Goal: Navigation & Orientation: Find specific page/section

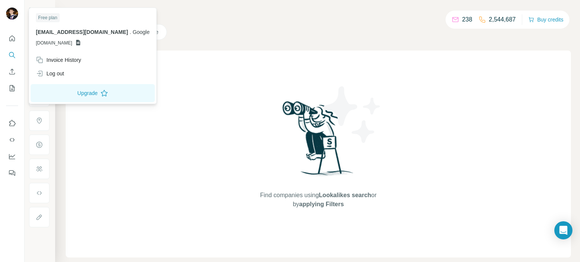
click at [10, 14] on img at bounding box center [12, 14] width 12 height 12
click at [81, 43] on icon at bounding box center [78, 43] width 6 height 6
click at [81, 45] on icon at bounding box center [78, 43] width 6 height 6
click at [101, 48] on div "Free plan [EMAIL_ADDRESS][DOMAIN_NAME] . Google [DOMAIN_NAME]" at bounding box center [93, 31] width 124 height 44
click at [105, 45] on p "[DOMAIN_NAME]" at bounding box center [93, 43] width 114 height 7
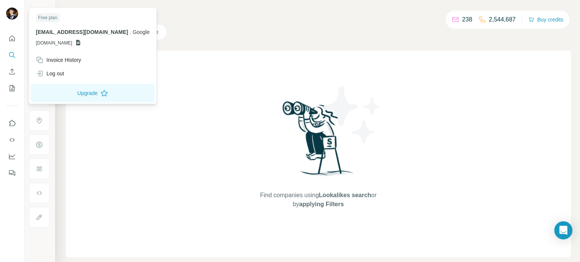
click at [106, 41] on p "[DOMAIN_NAME]" at bounding box center [93, 43] width 114 height 7
click at [100, 42] on p "[DOMAIN_NAME]" at bounding box center [93, 43] width 114 height 7
click at [81, 42] on icon at bounding box center [78, 43] width 6 height 6
click at [80, 42] on icon at bounding box center [78, 43] width 4 height 6
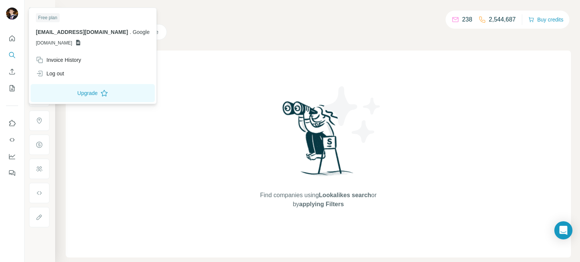
click at [80, 42] on icon at bounding box center [78, 43] width 4 height 6
drag, startPoint x: 91, startPoint y: 41, endPoint x: 87, endPoint y: 42, distance: 4.2
click at [81, 41] on icon at bounding box center [78, 43] width 6 height 6
drag, startPoint x: 87, startPoint y: 42, endPoint x: 82, endPoint y: 44, distance: 5.3
click at [72, 44] on span "[DOMAIN_NAME]" at bounding box center [54, 43] width 36 height 7
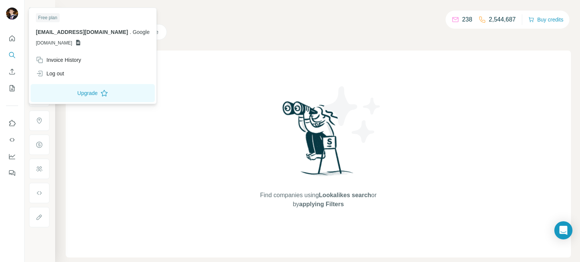
click at [72, 43] on span "[DOMAIN_NAME]" at bounding box center [54, 43] width 36 height 7
click at [10, 89] on icon "My lists" at bounding box center [12, 89] width 8 height 8
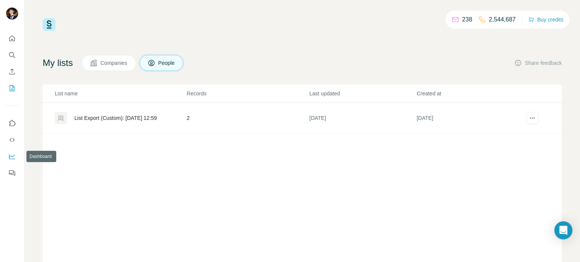
click at [10, 159] on icon "Dashboard" at bounding box center [12, 157] width 8 height 8
